Goal: Information Seeking & Learning: Find specific fact

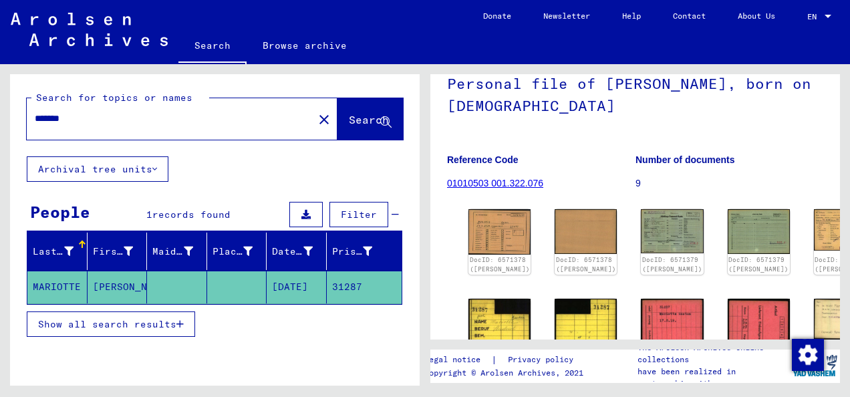
scroll to position [99, 0]
click at [484, 229] on img at bounding box center [499, 230] width 65 height 47
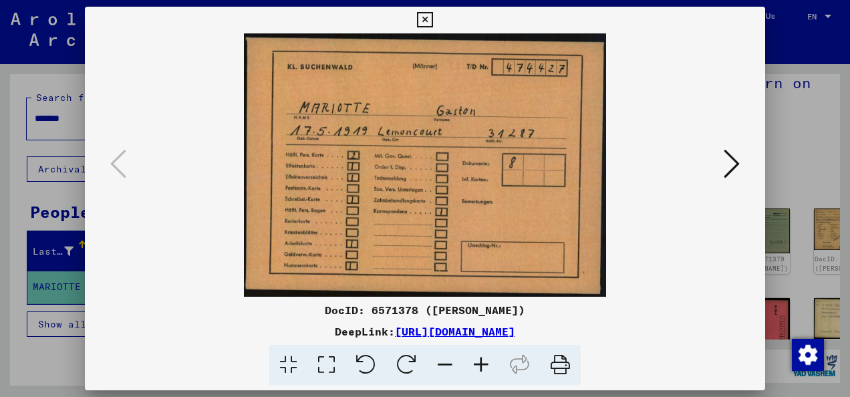
click at [734, 172] on icon at bounding box center [732, 164] width 16 height 32
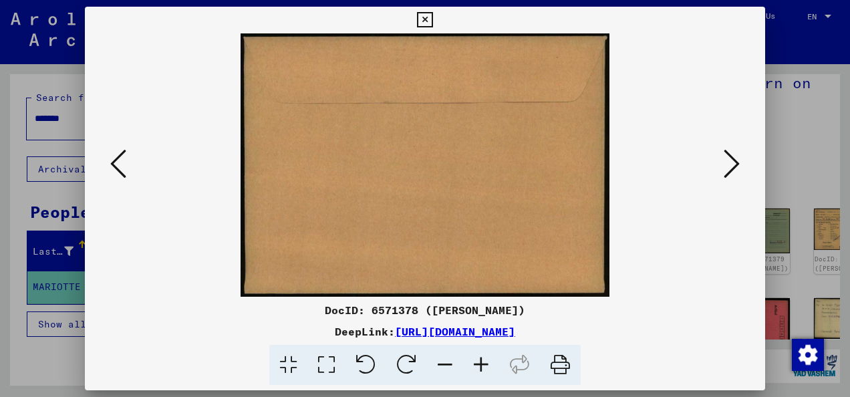
click at [734, 172] on icon at bounding box center [732, 164] width 16 height 32
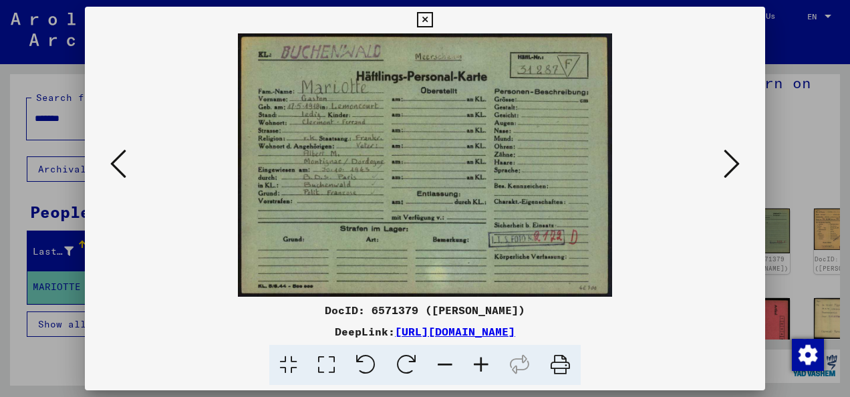
click at [734, 172] on icon at bounding box center [732, 164] width 16 height 32
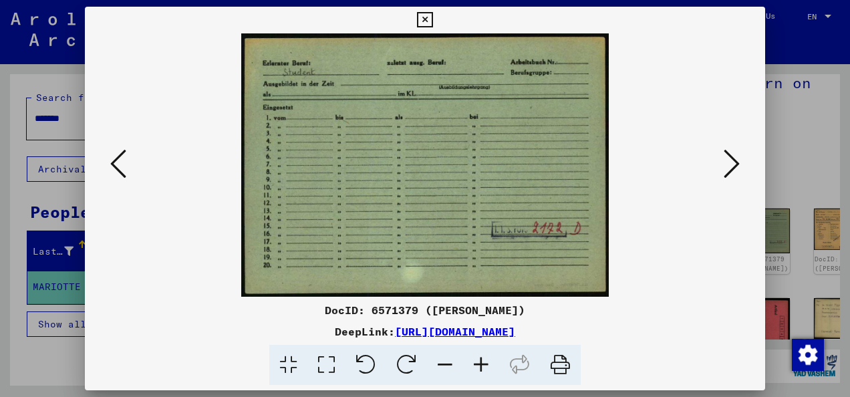
click at [736, 159] on icon at bounding box center [732, 164] width 16 height 32
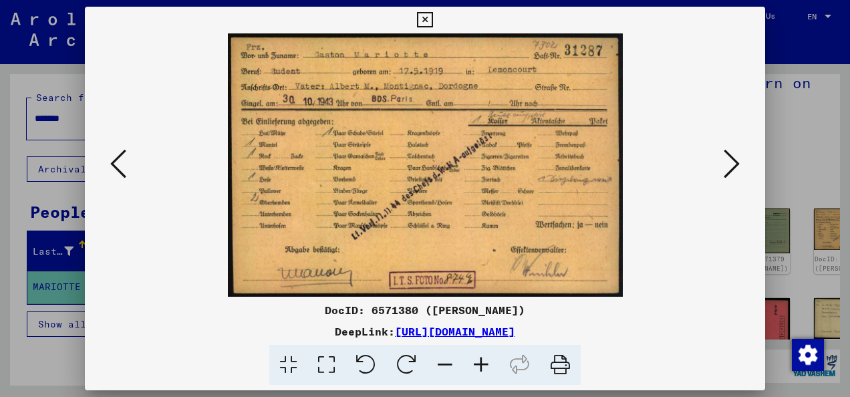
click at [736, 159] on icon at bounding box center [732, 164] width 16 height 32
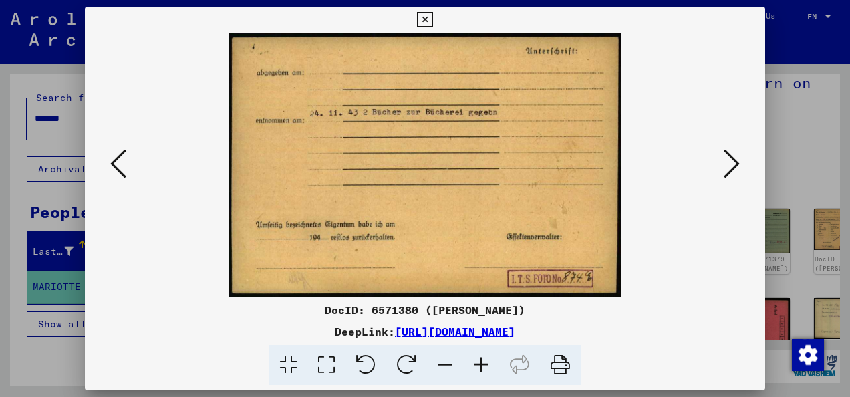
click at [736, 159] on icon at bounding box center [732, 164] width 16 height 32
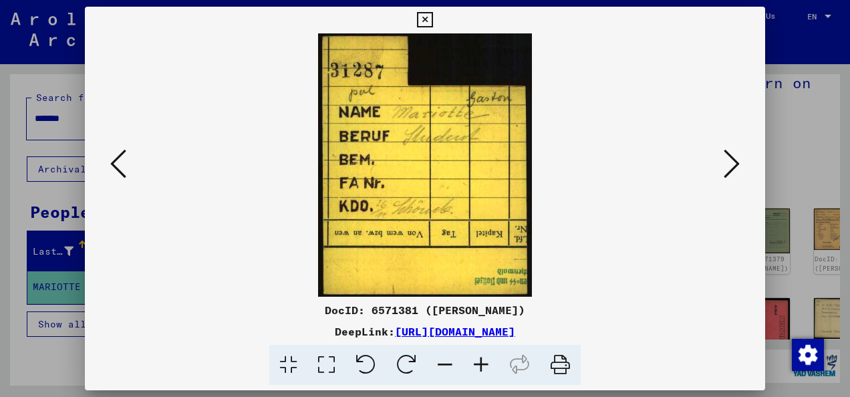
click at [736, 159] on icon at bounding box center [732, 164] width 16 height 32
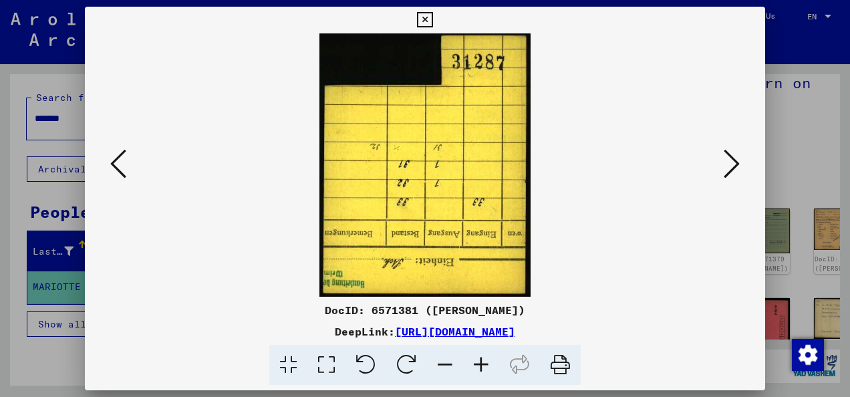
click at [736, 159] on icon at bounding box center [732, 164] width 16 height 32
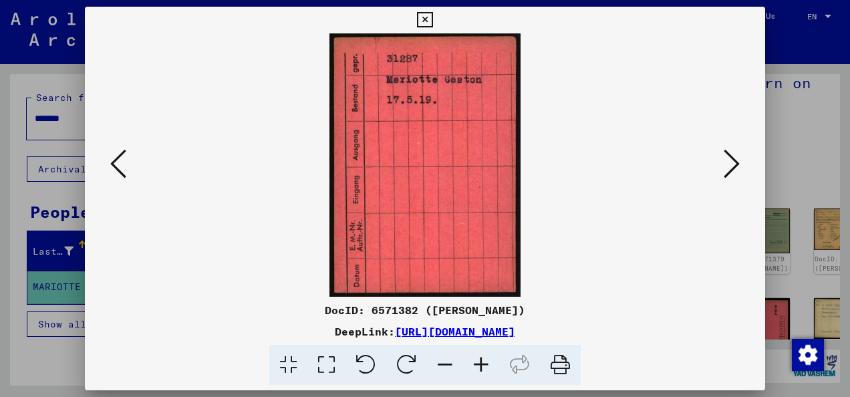
click at [736, 159] on icon at bounding box center [732, 164] width 16 height 32
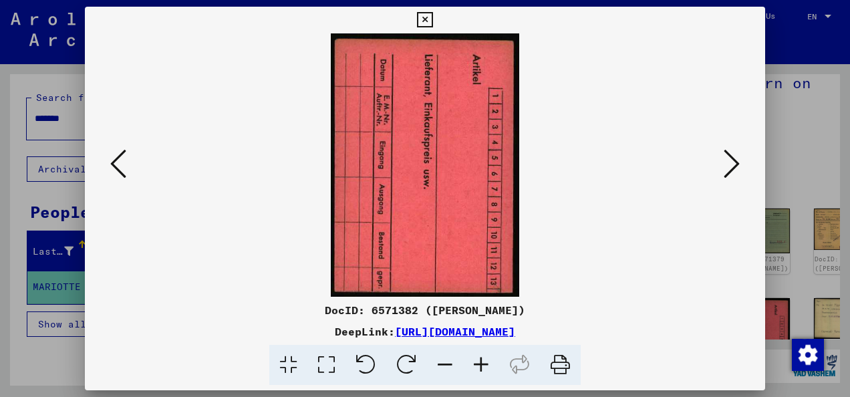
click at [736, 159] on icon at bounding box center [732, 164] width 16 height 32
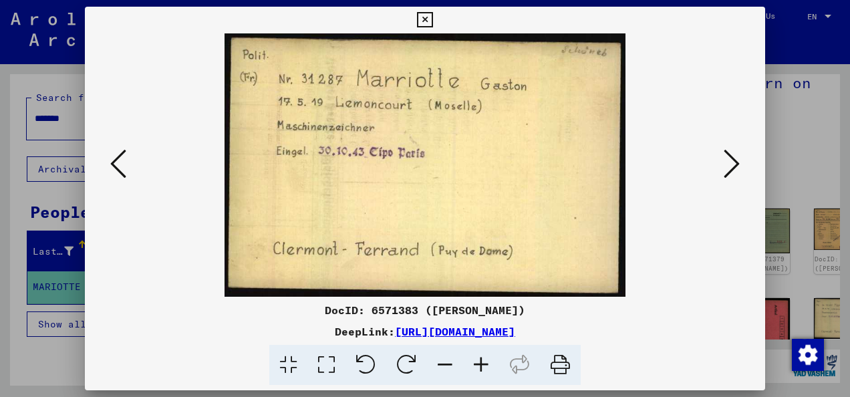
click at [736, 159] on icon at bounding box center [732, 164] width 16 height 32
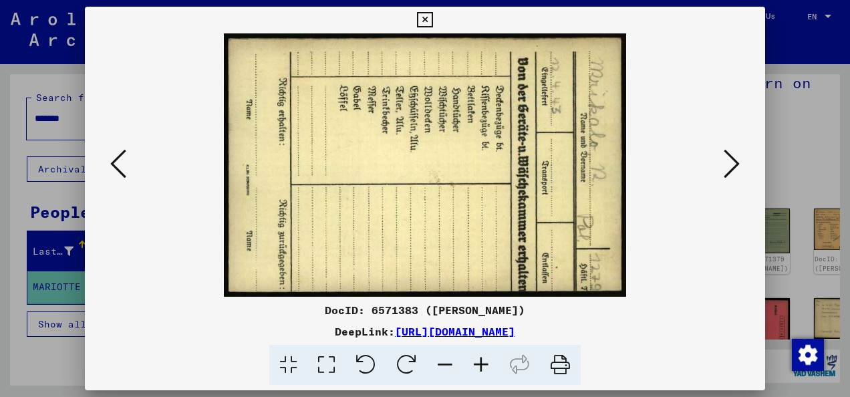
click at [736, 159] on icon at bounding box center [732, 164] width 16 height 32
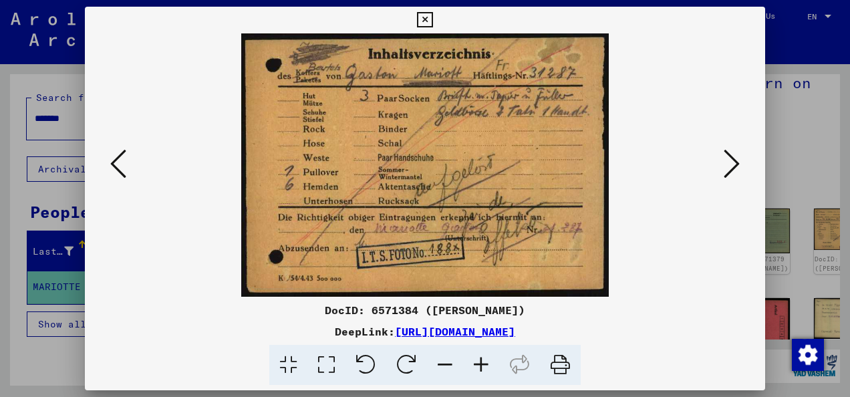
click at [736, 159] on icon at bounding box center [732, 164] width 16 height 32
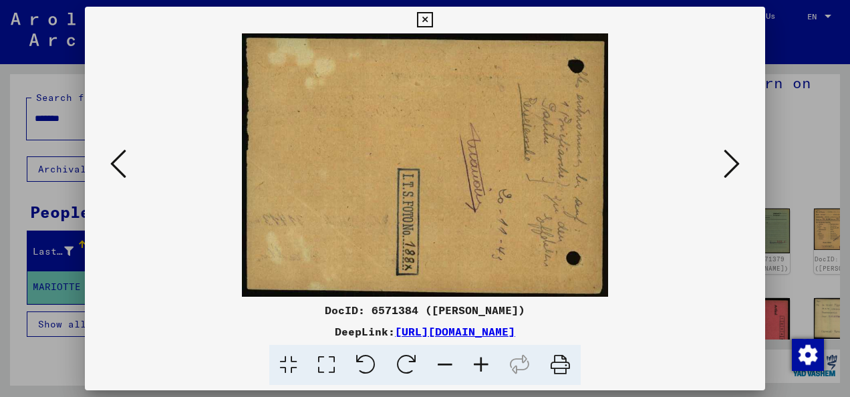
click at [736, 159] on icon at bounding box center [732, 164] width 16 height 32
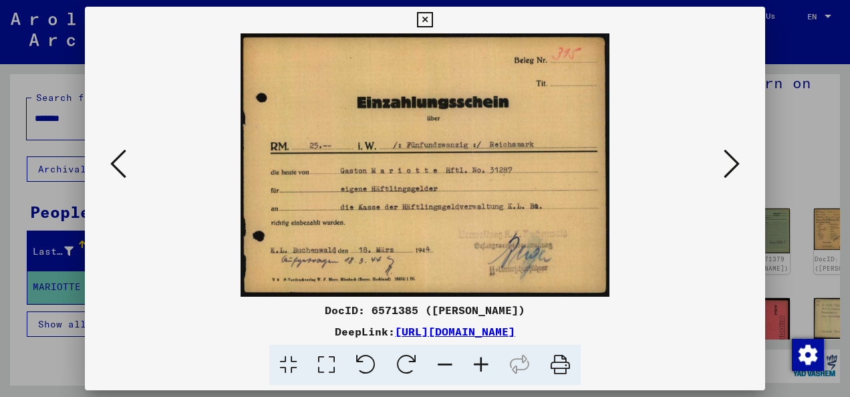
click at [736, 159] on icon at bounding box center [732, 164] width 16 height 32
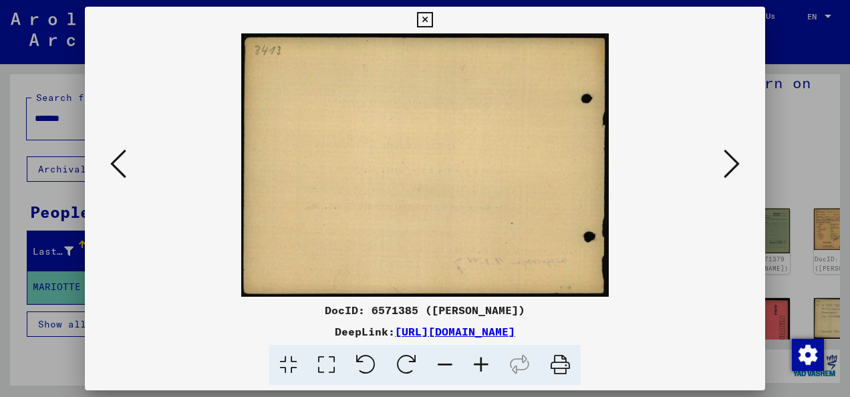
click at [736, 159] on icon at bounding box center [732, 164] width 16 height 32
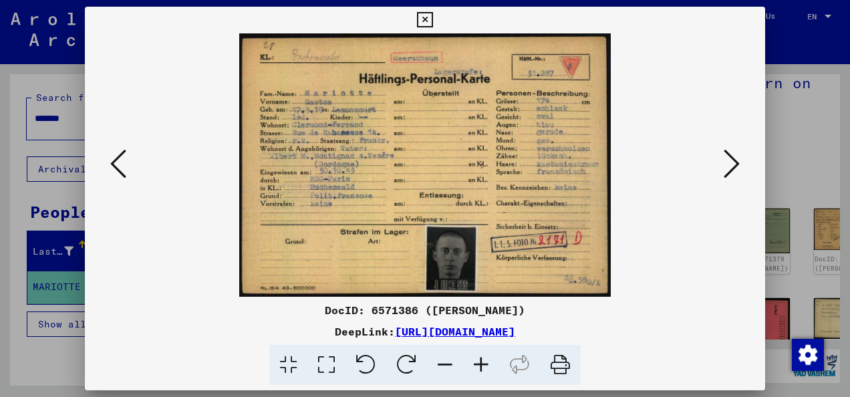
click at [742, 172] on button at bounding box center [732, 165] width 24 height 38
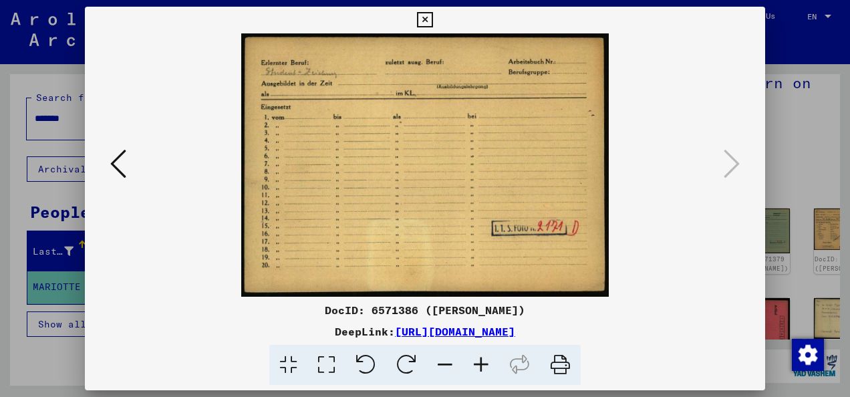
click at [827, 54] on div at bounding box center [425, 198] width 850 height 397
